Goal: Navigation & Orientation: Find specific page/section

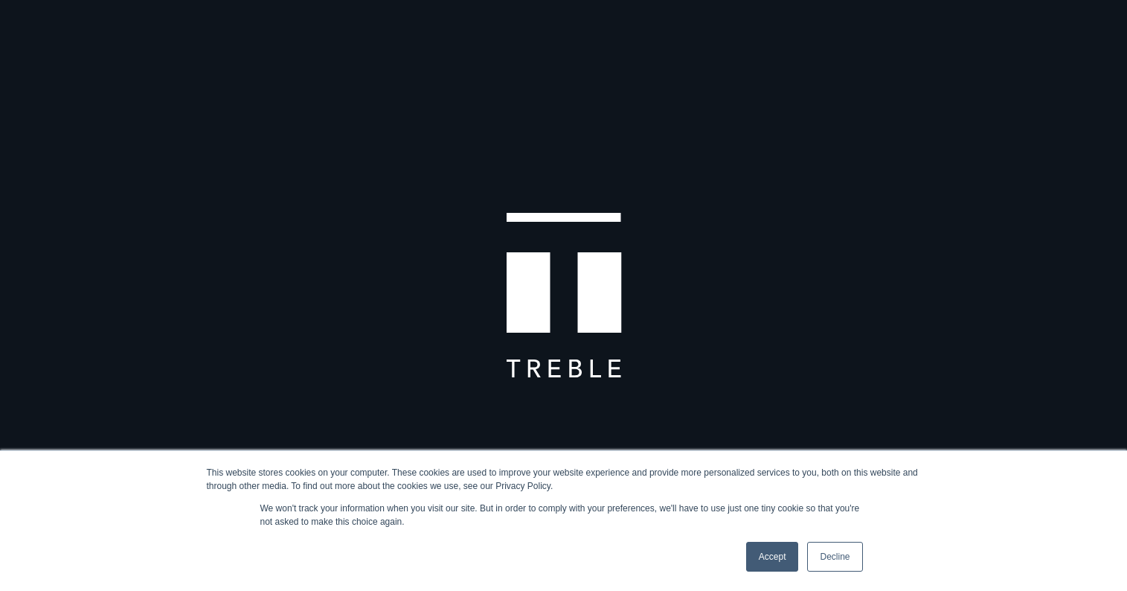
click at [764, 554] on link "Accept" at bounding box center [772, 557] width 53 height 30
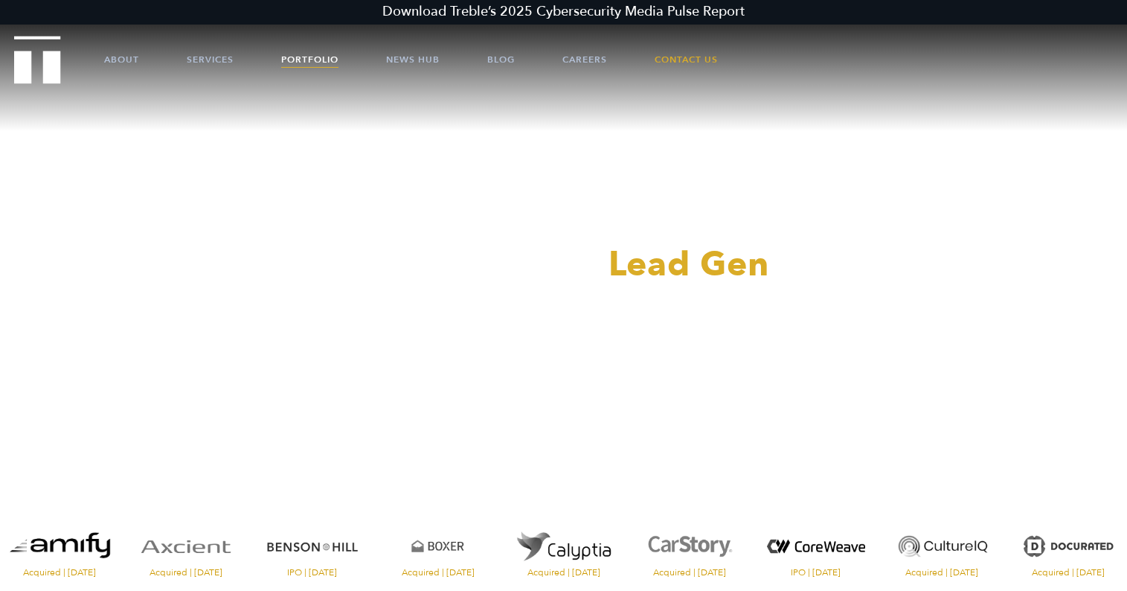
click at [300, 59] on link "Portfolio" at bounding box center [309, 59] width 57 height 45
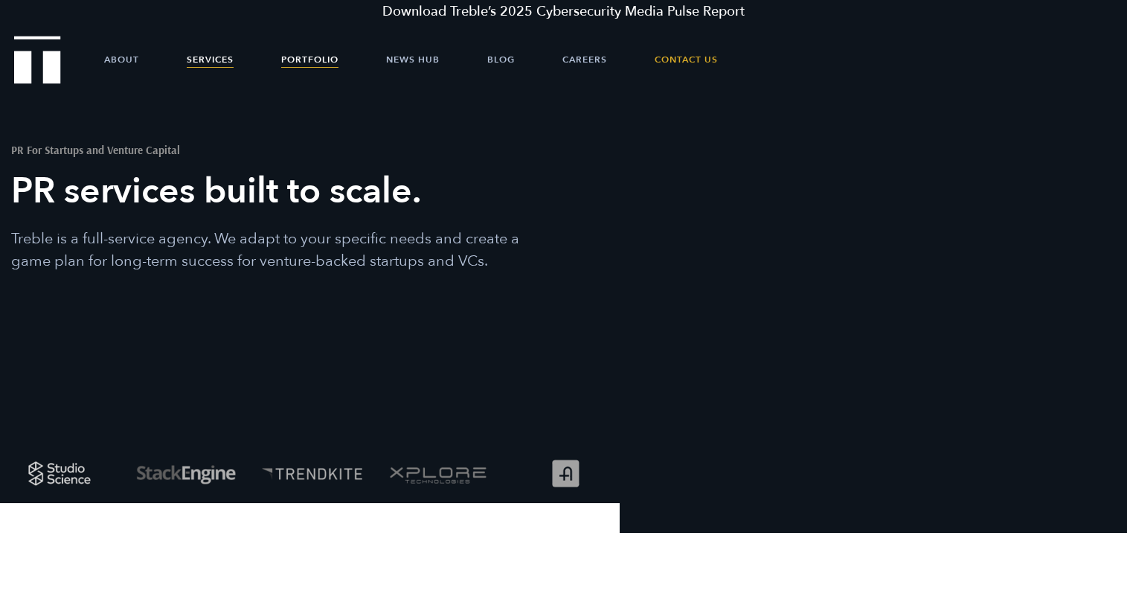
click at [300, 65] on link "Portfolio" at bounding box center [309, 59] width 57 height 45
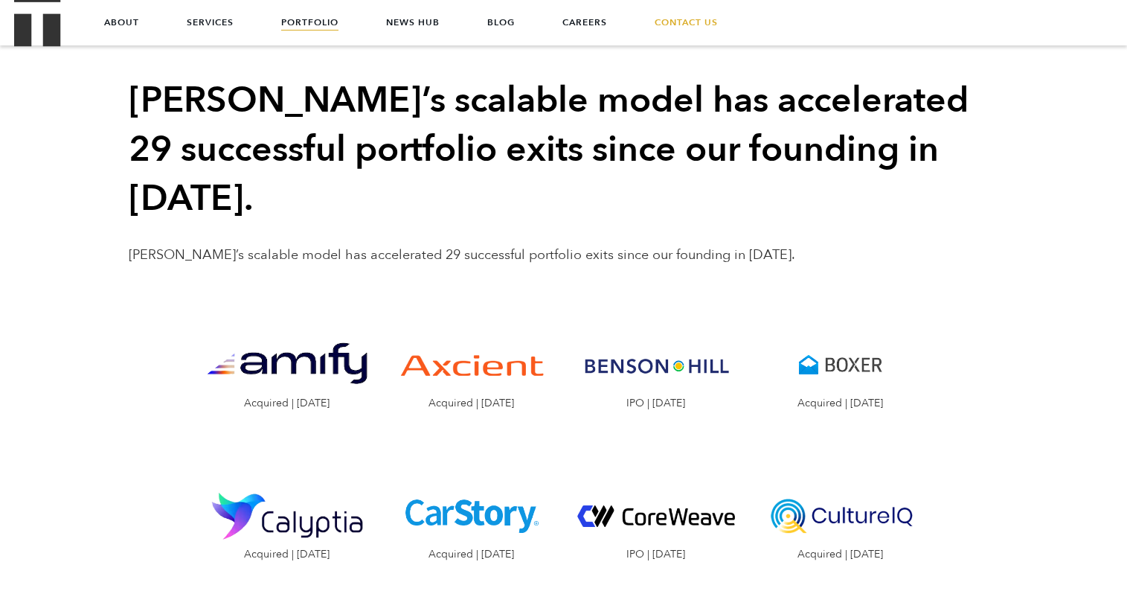
scroll to position [1277, 0]
